Goal: Information Seeking & Learning: Learn about a topic

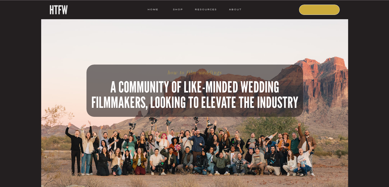
click at [314, 11] on nav "COURSE" at bounding box center [319, 9] width 35 height 5
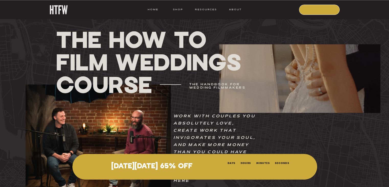
click at [317, 10] on nav "COURSE" at bounding box center [319, 9] width 35 height 5
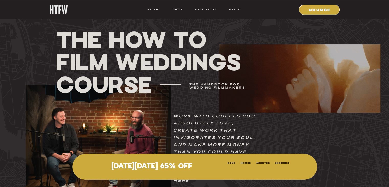
click at [171, 163] on p "[DATE][DATE] 65% OFF" at bounding box center [152, 166] width 136 height 8
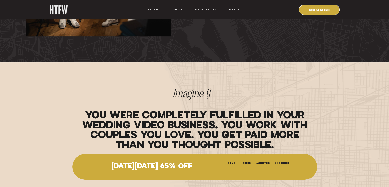
scroll to position [102, 0]
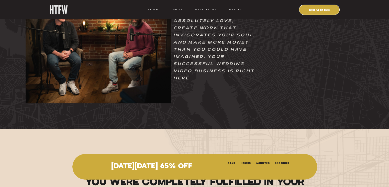
click at [119, 51] on div at bounding box center [98, 42] width 145 height 121
click at [205, 10] on nav "resources" at bounding box center [205, 9] width 24 height 5
